Goal: Task Accomplishment & Management: Manage account settings

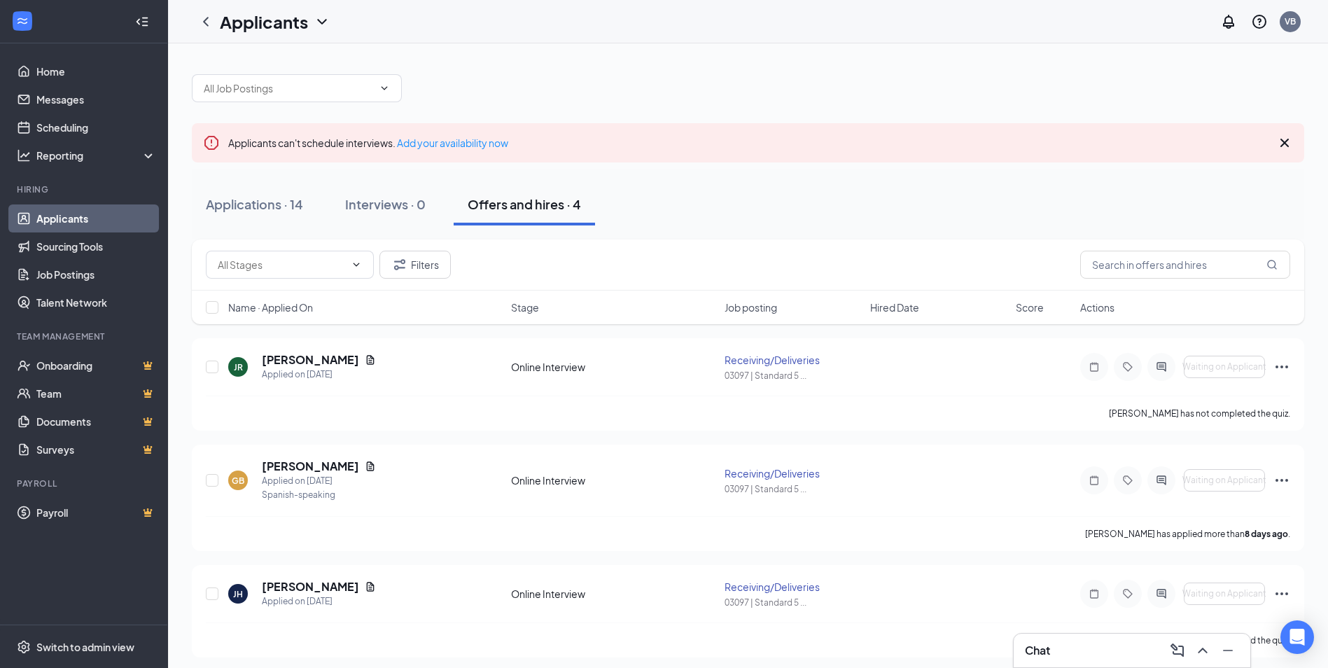
click at [61, 221] on link "Applicants" at bounding box center [96, 218] width 120 height 28
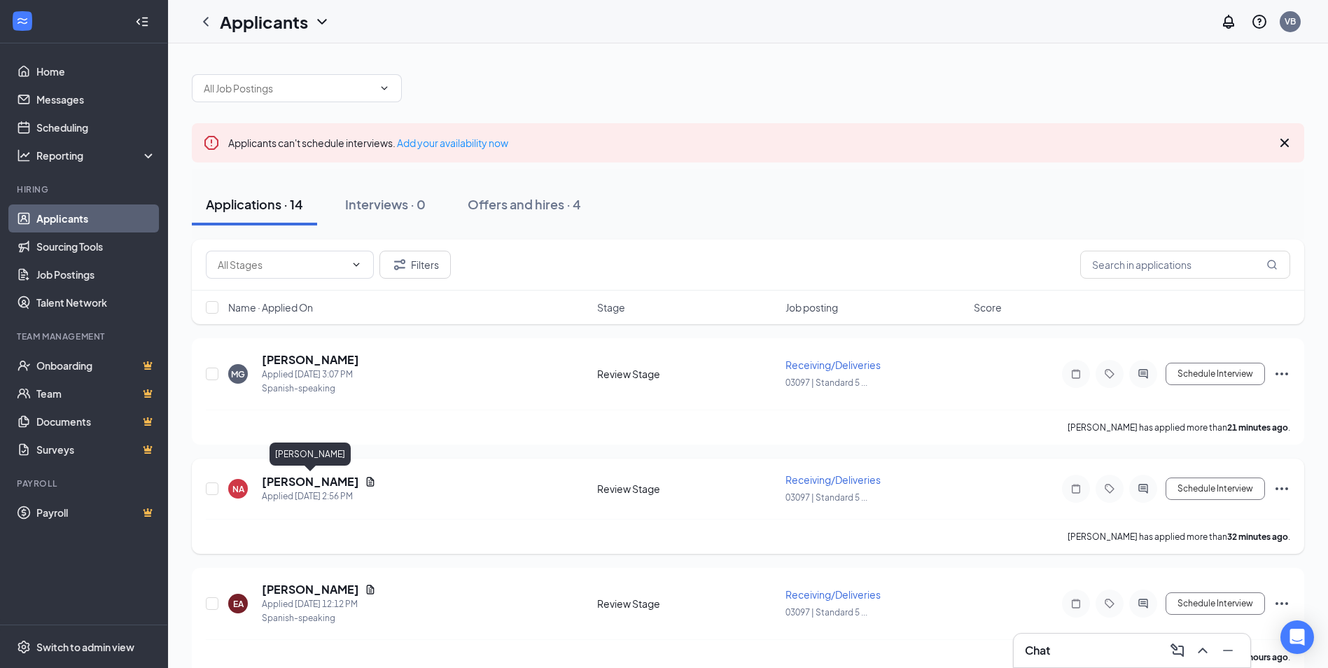
click at [277, 477] on h5 "[PERSON_NAME]" at bounding box center [310, 481] width 97 height 15
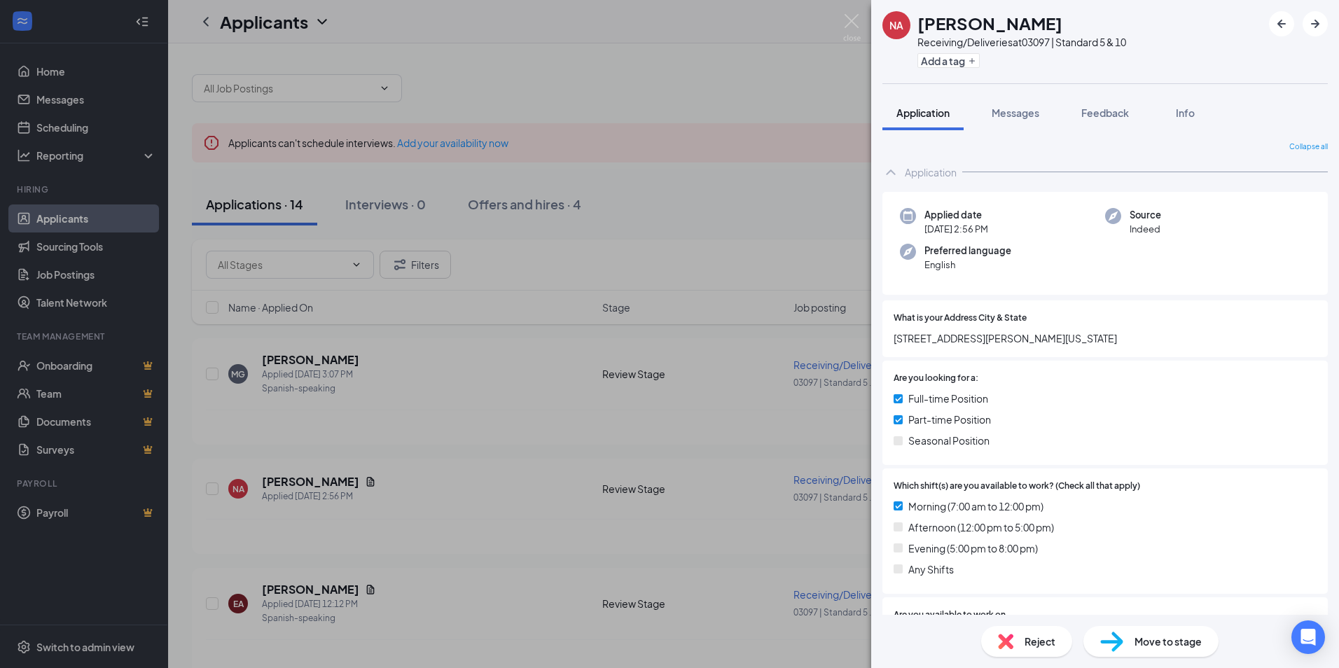
click at [279, 368] on div "NA NAOUFAL AZGUET Receiving/Deliveries at 03097 | Standard 5 & 10 Add a tag App…" at bounding box center [669, 334] width 1339 height 668
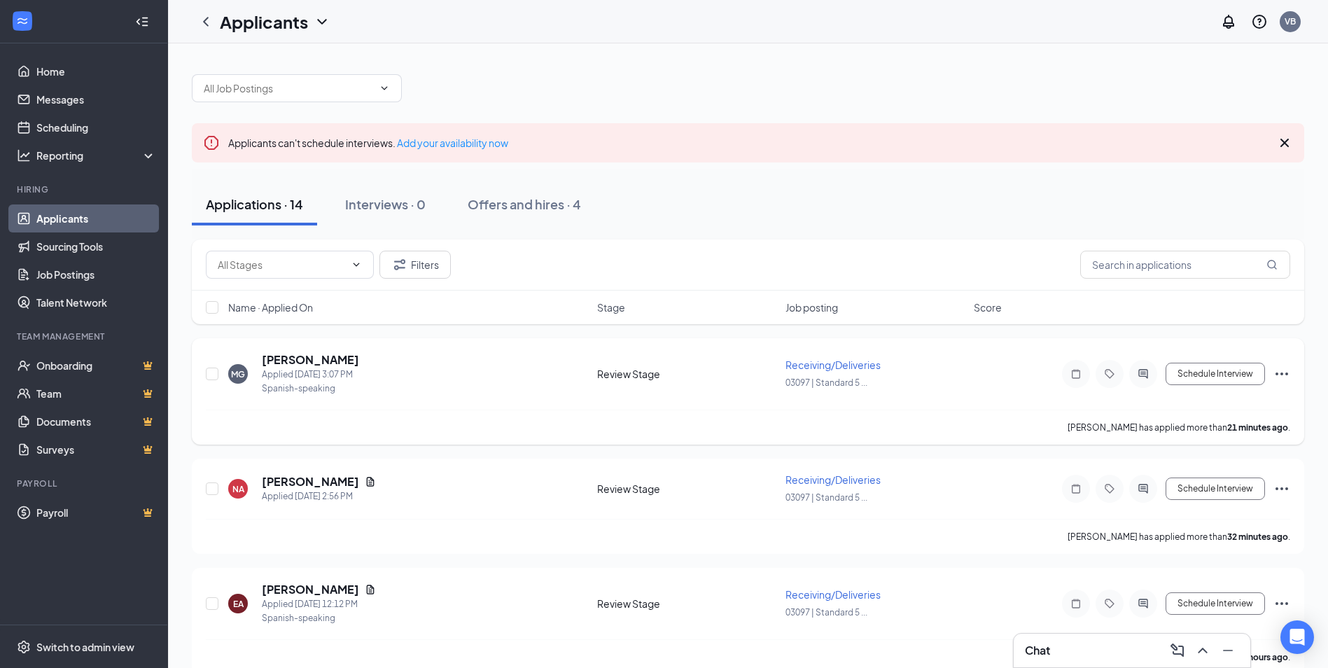
click at [231, 377] on div "MG" at bounding box center [238, 374] width 14 height 12
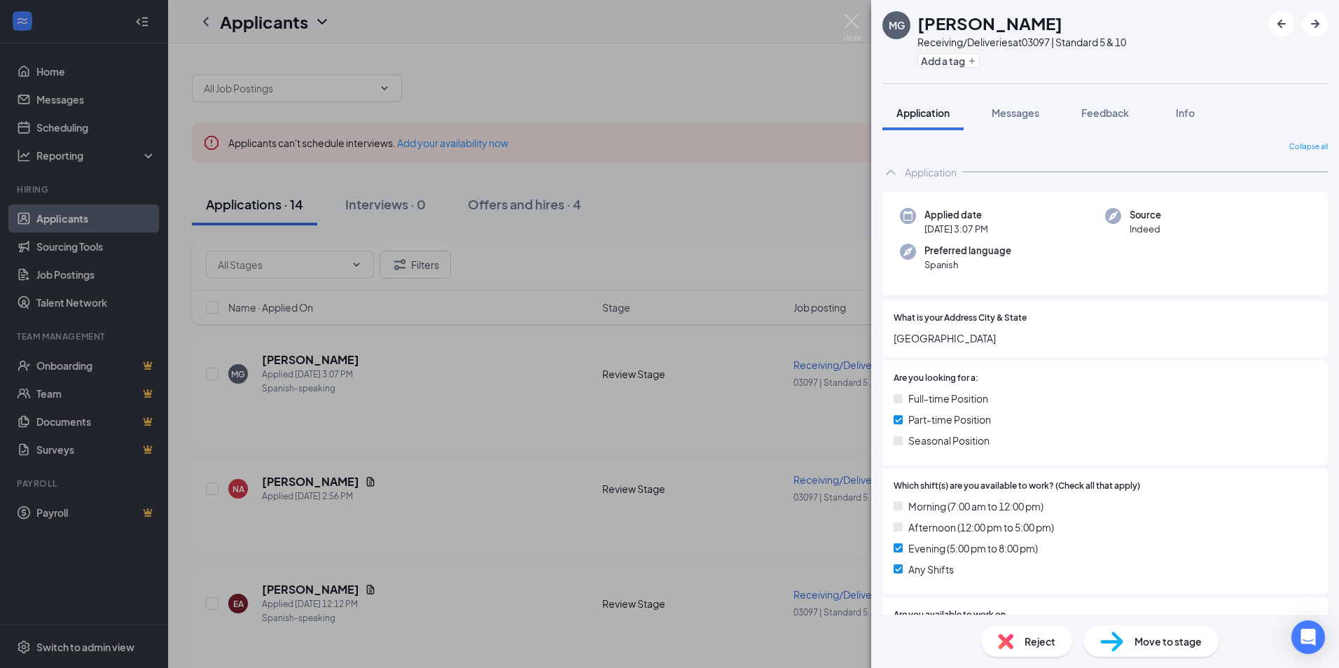
click at [314, 370] on div "MG [PERSON_NAME] Receiving/Deliveries at 03097 | Standard 5 & 10 Add a tag Appl…" at bounding box center [669, 334] width 1339 height 668
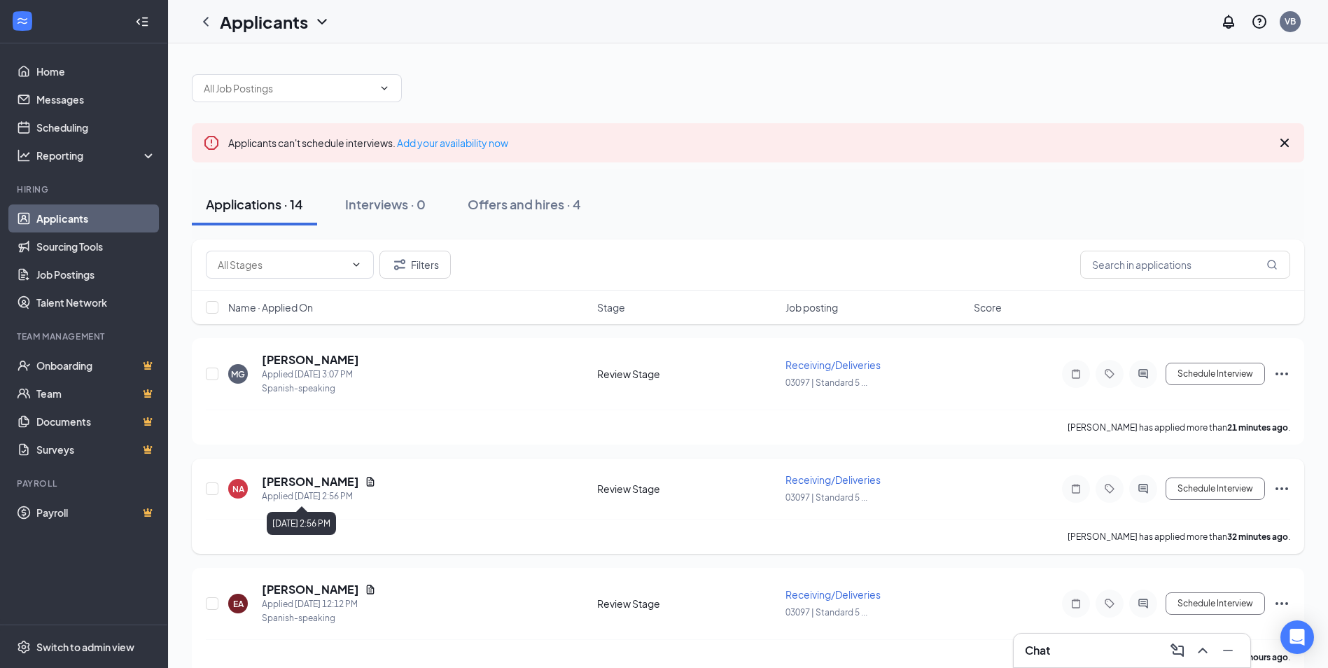
click at [298, 500] on div "Applied [DATE] 2:56 PM" at bounding box center [319, 496] width 114 height 14
click at [301, 487] on h5 "[PERSON_NAME]" at bounding box center [310, 481] width 97 height 15
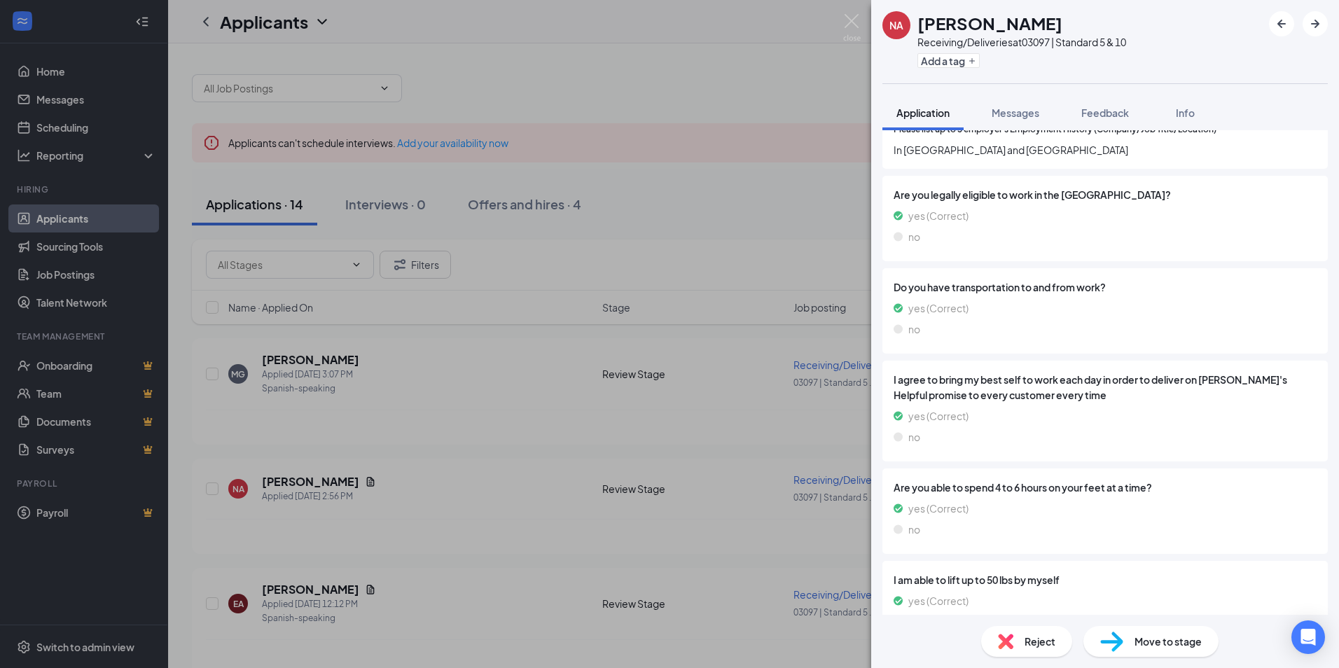
scroll to position [753, 0]
